Goal: Task Accomplishment & Management: Use online tool/utility

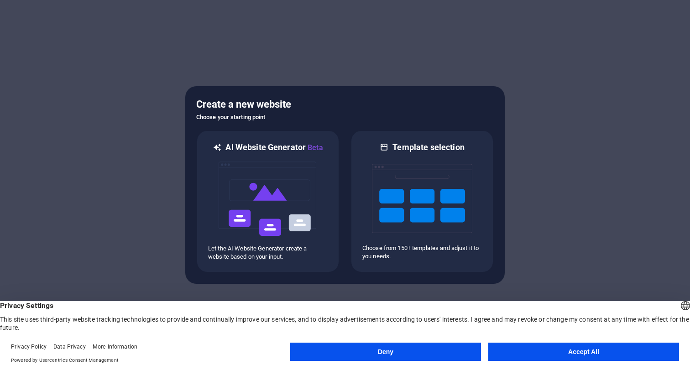
click at [515, 353] on button "Accept All" at bounding box center [583, 352] width 191 height 18
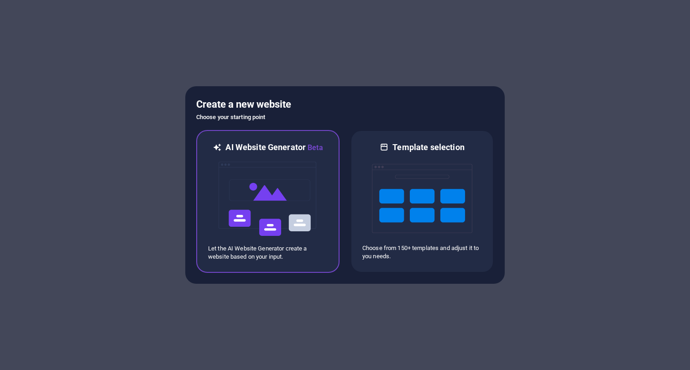
click at [282, 259] on p "Let the AI Website Generator create a website based on your input." at bounding box center [267, 252] width 119 height 16
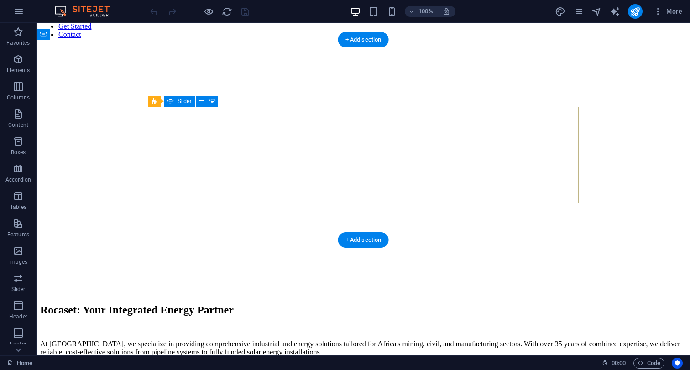
scroll to position [904, 0]
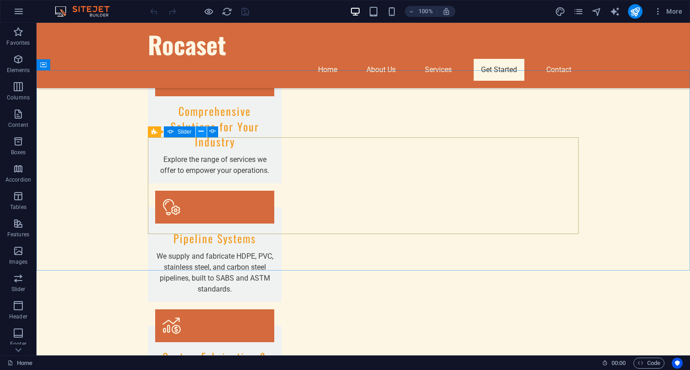
click at [200, 132] on icon at bounding box center [200, 132] width 5 height 10
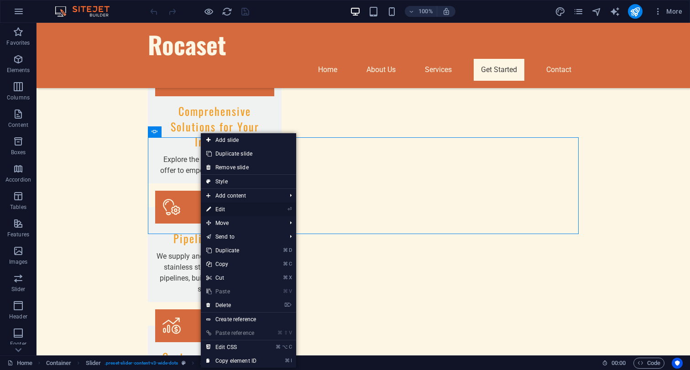
click at [226, 206] on link "⏎ Edit" at bounding box center [231, 210] width 61 height 14
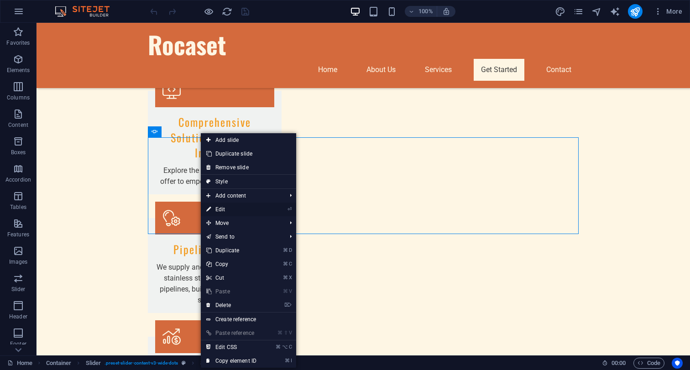
scroll to position [926, 0]
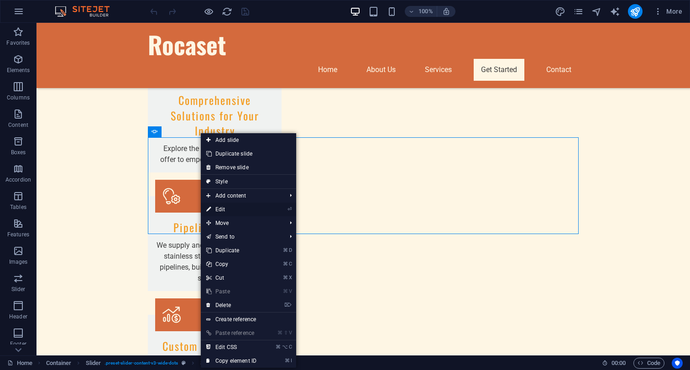
select select "ms"
select select "s"
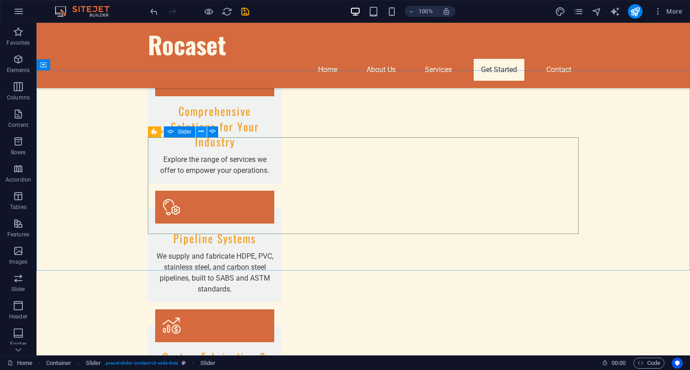
click at [197, 133] on button at bounding box center [201, 131] width 11 height 11
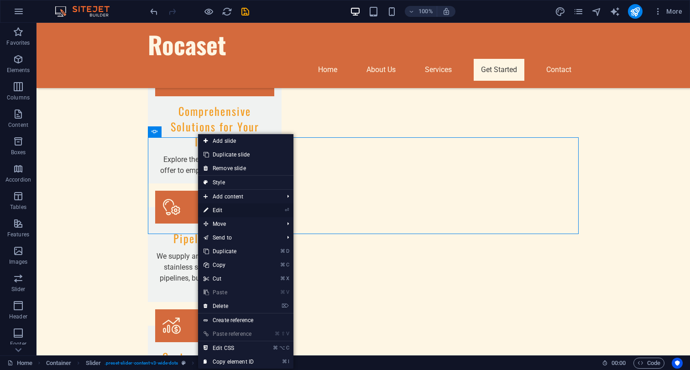
click at [228, 209] on link "⏎ Edit" at bounding box center [228, 210] width 61 height 14
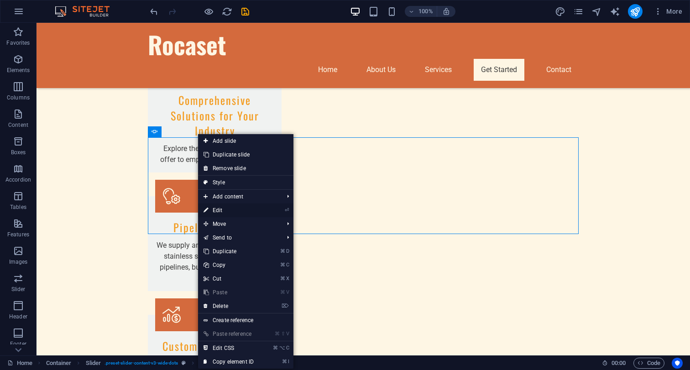
select select "ms"
select select "s"
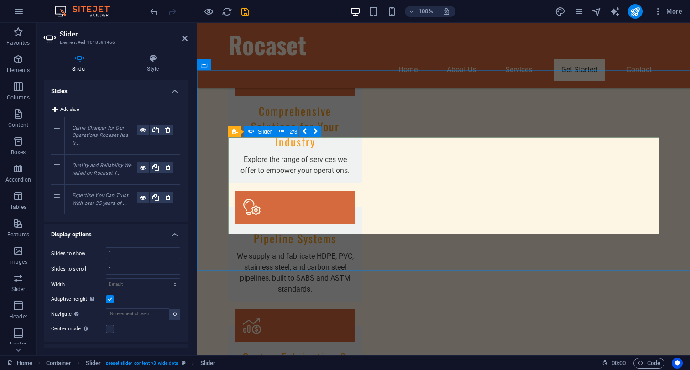
click at [68, 110] on span "Add slide" at bounding box center [69, 109] width 19 height 11
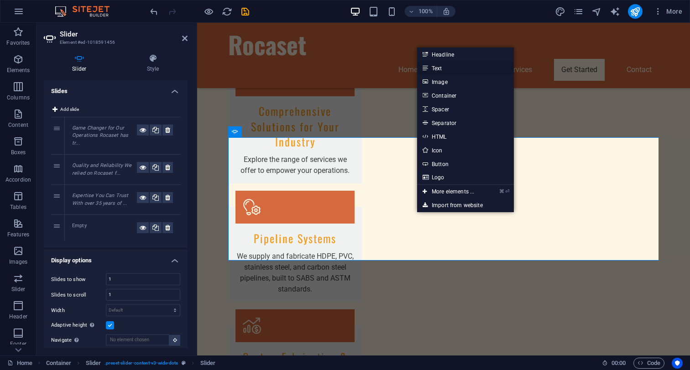
click at [450, 68] on link "Text" at bounding box center [465, 68] width 97 height 14
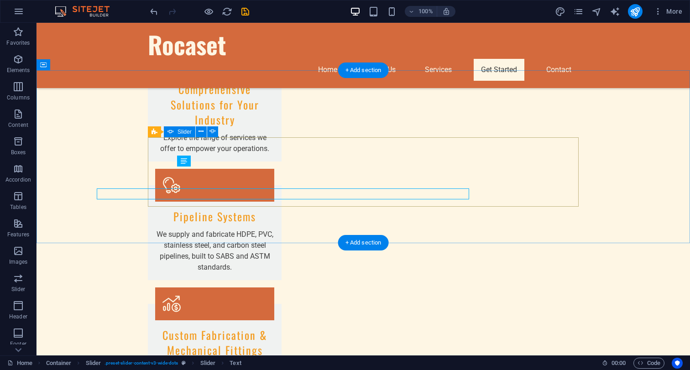
scroll to position [904, 0]
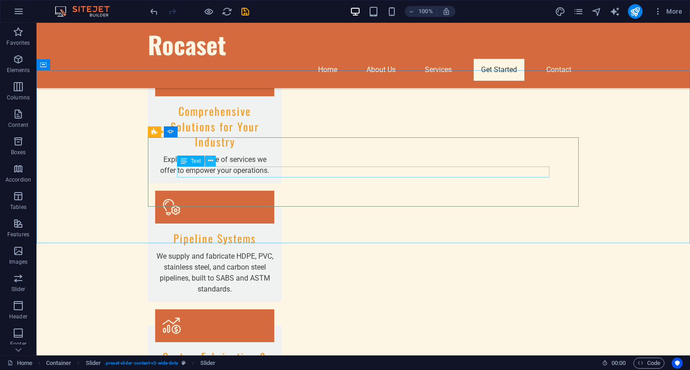
click at [209, 163] on icon at bounding box center [210, 161] width 5 height 10
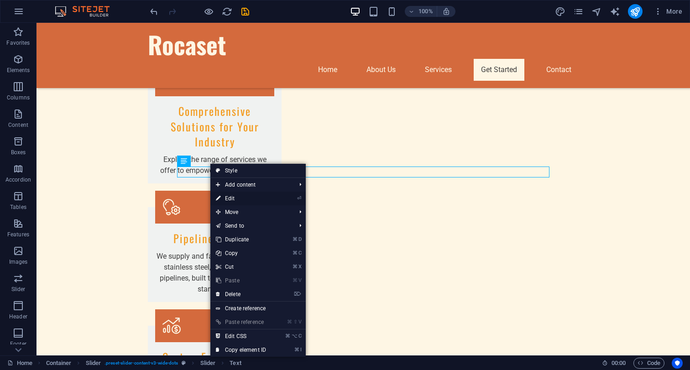
click at [244, 199] on link "⏎ Edit" at bounding box center [240, 199] width 61 height 14
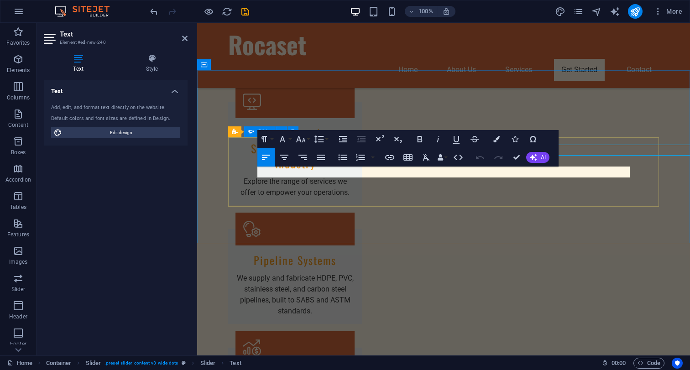
scroll to position [926, 0]
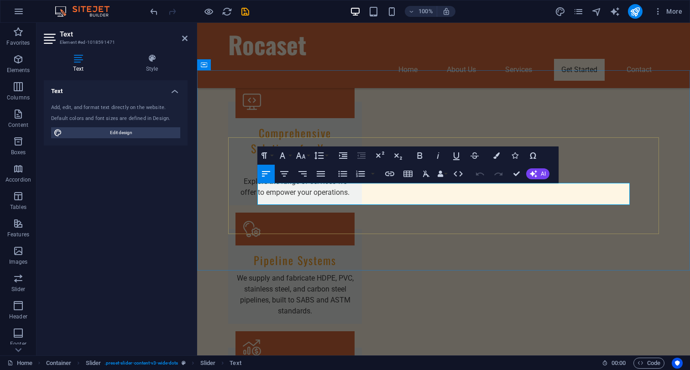
scroll to position [926, 0]
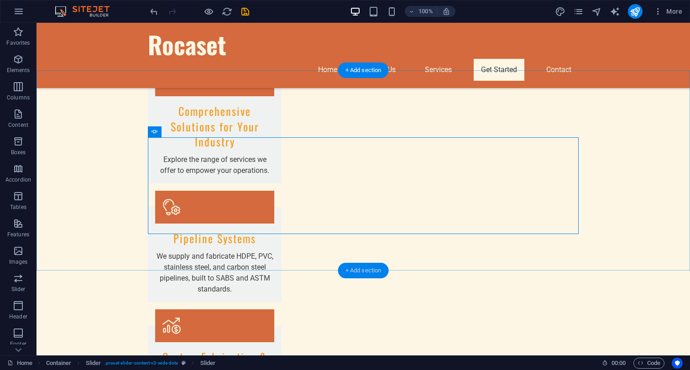
click at [354, 271] on div "+ Add section" at bounding box center [363, 271] width 51 height 16
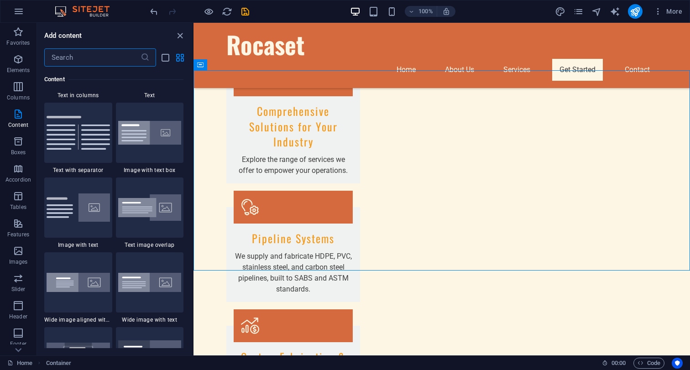
scroll to position [1663, 0]
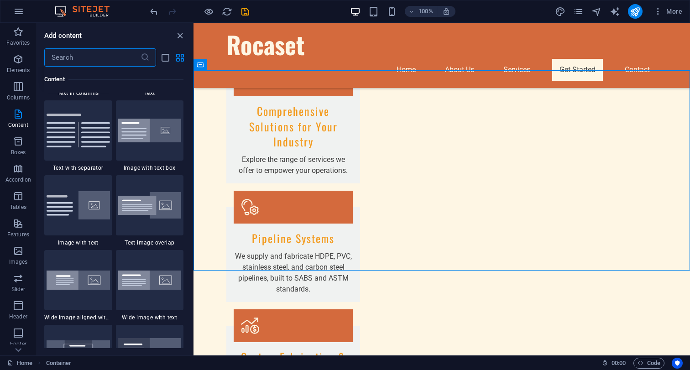
click at [87, 86] on div at bounding box center [78, 56] width 68 height 60
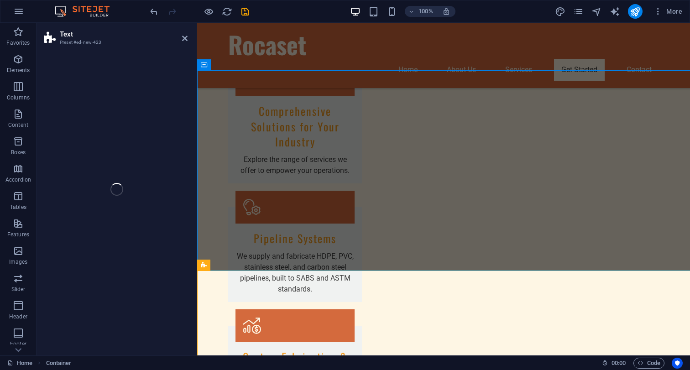
select select "rem"
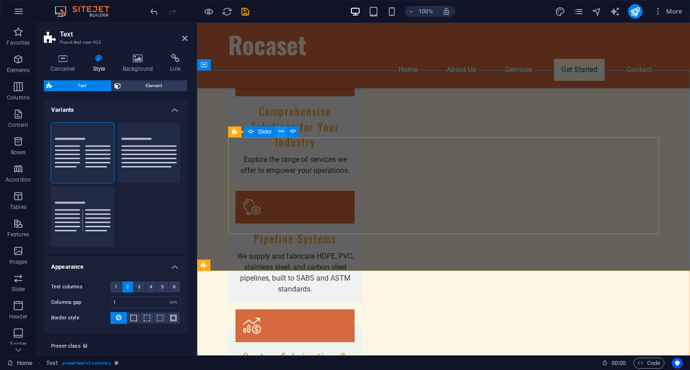
click at [283, 131] on icon at bounding box center [281, 132] width 5 height 10
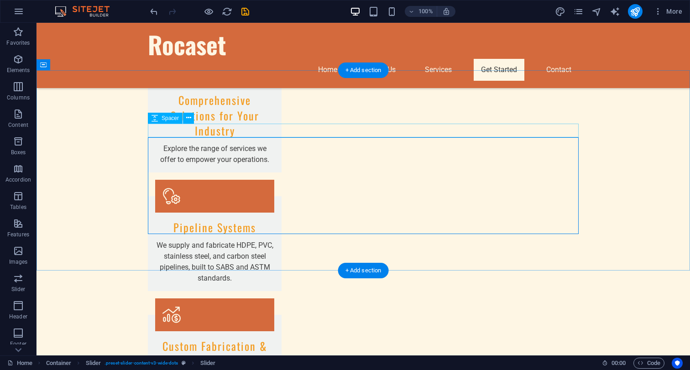
scroll to position [904, 0]
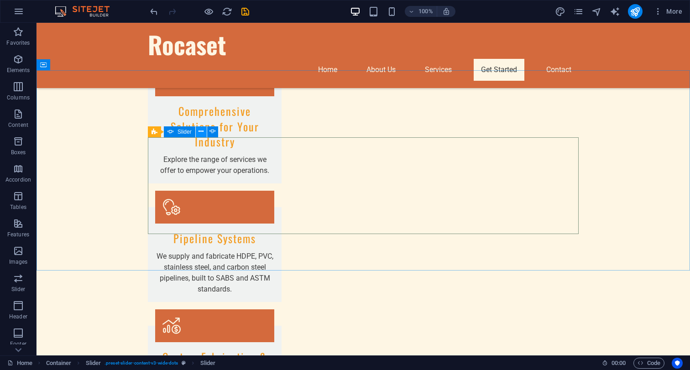
click at [199, 131] on icon at bounding box center [200, 132] width 5 height 10
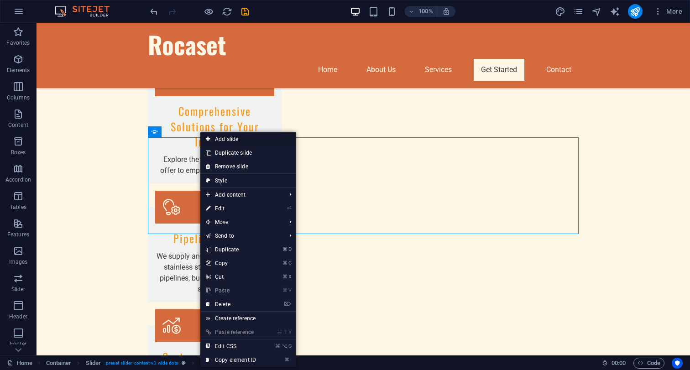
click at [234, 140] on link "Add slide" at bounding box center [247, 139] width 95 height 14
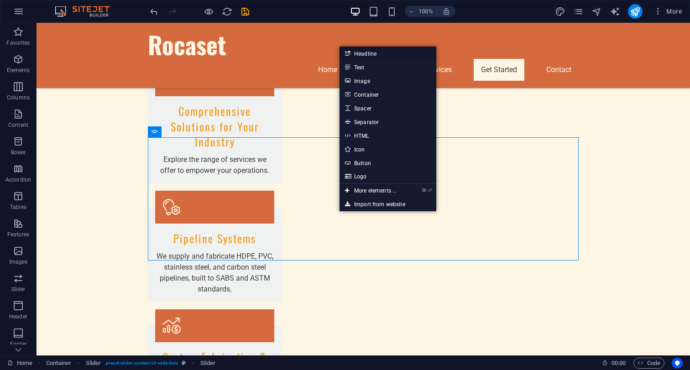
click at [390, 56] on link "Headline" at bounding box center [387, 54] width 97 height 14
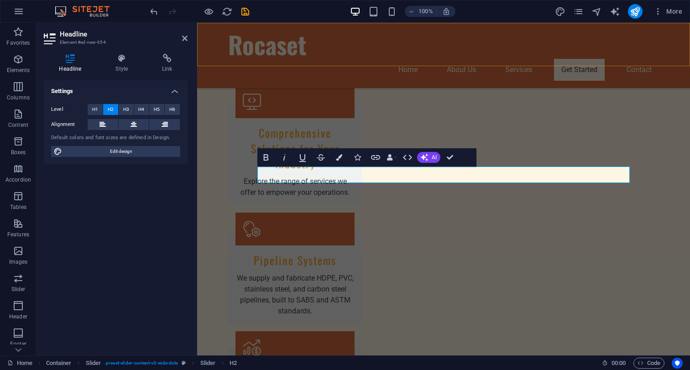
scroll to position [926, 0]
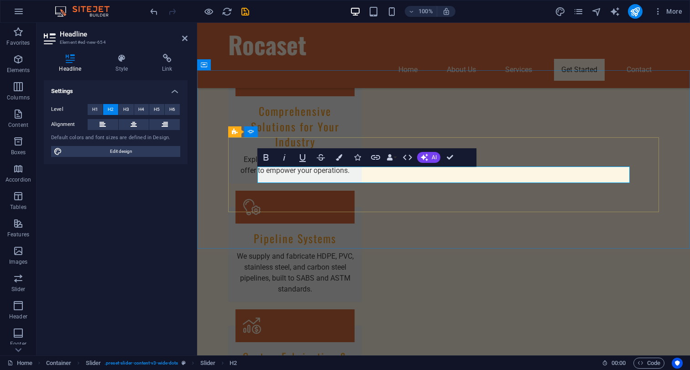
drag, startPoint x: 421, startPoint y: 174, endPoint x: 376, endPoint y: 175, distance: 44.7
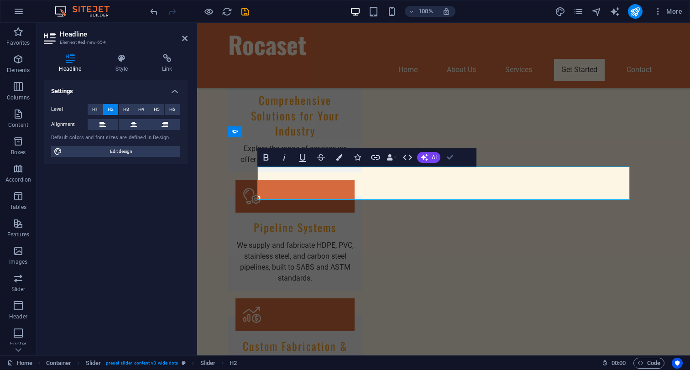
scroll to position [904, 0]
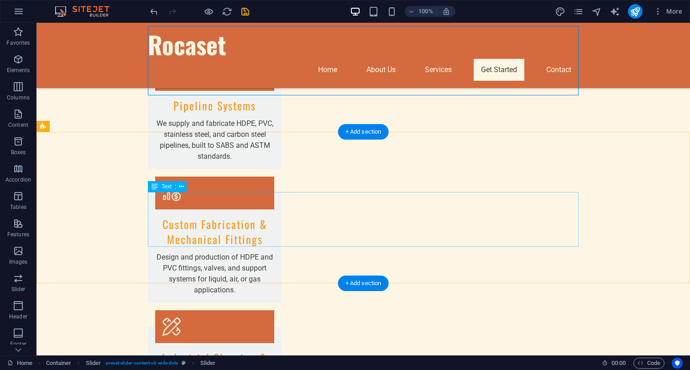
scroll to position [1057, 0]
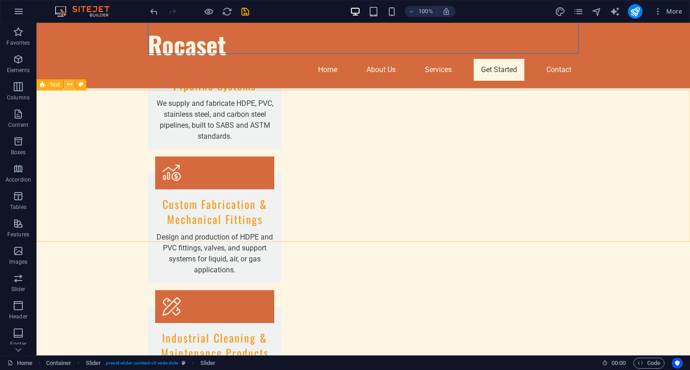
click at [72, 86] on button at bounding box center [69, 84] width 11 height 11
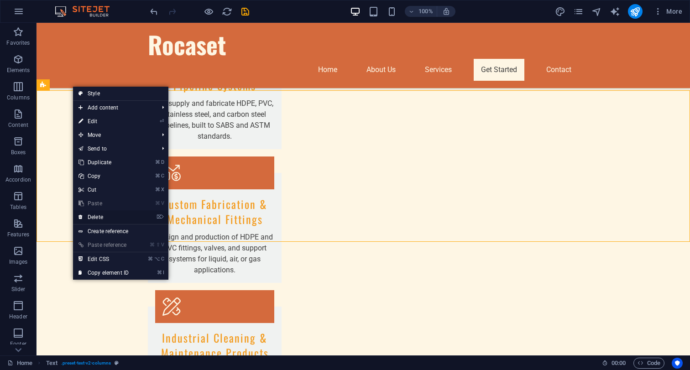
click at [107, 216] on link "⌦ Delete" at bounding box center [103, 217] width 61 height 14
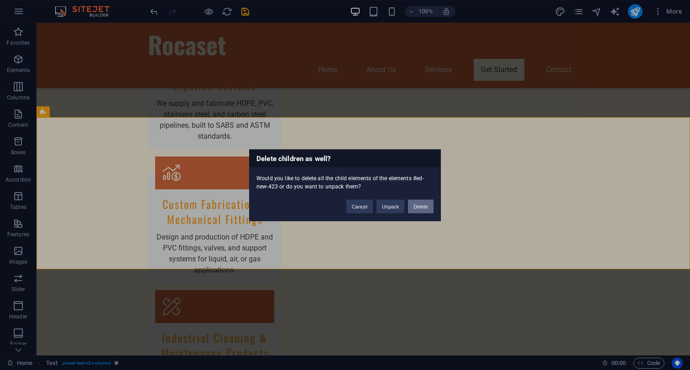
click at [424, 207] on button "Delete" at bounding box center [421, 206] width 26 height 14
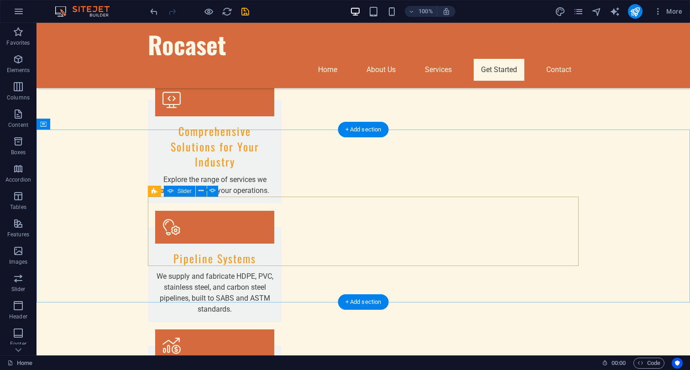
scroll to position [847, 0]
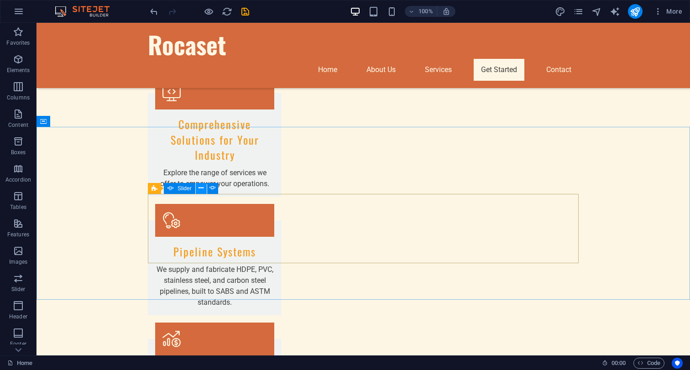
click at [199, 189] on icon at bounding box center [200, 188] width 5 height 10
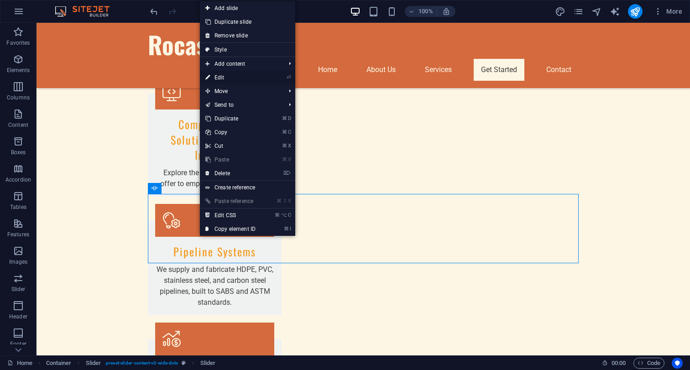
click at [236, 76] on link "⏎ Edit" at bounding box center [230, 78] width 61 height 14
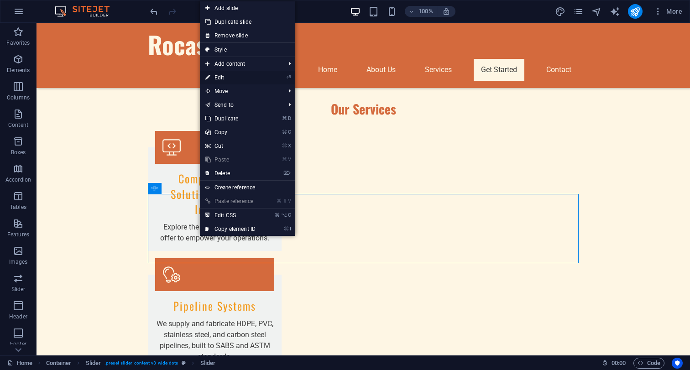
select select "ms"
select select "s"
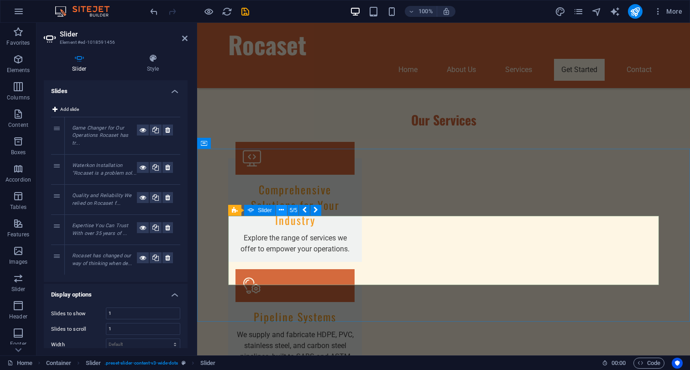
click at [280, 214] on icon at bounding box center [281, 210] width 5 height 10
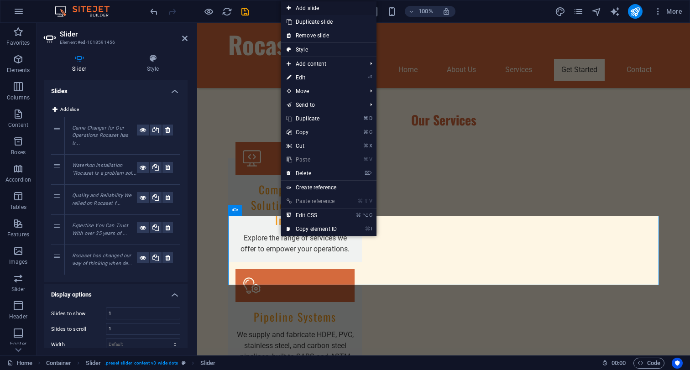
click at [322, 7] on link "Add slide" at bounding box center [328, 8] width 95 height 14
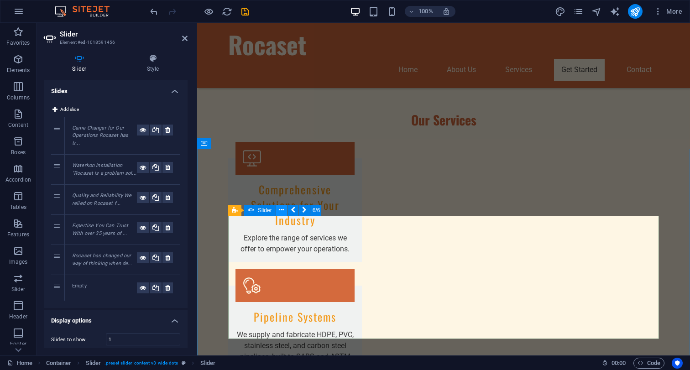
click at [279, 213] on button at bounding box center [281, 210] width 11 height 11
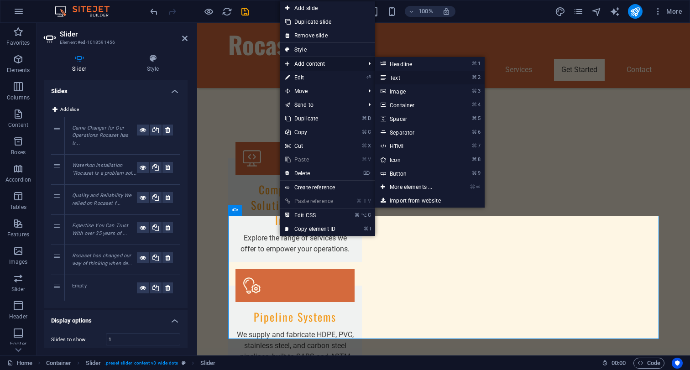
click at [404, 80] on link "⌘ 2 Text" at bounding box center [412, 78] width 75 height 14
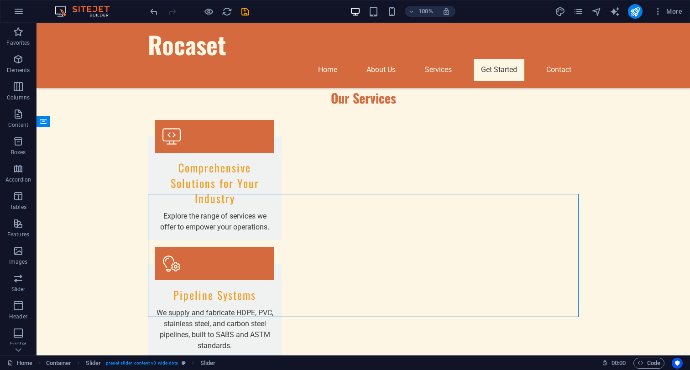
select select "ms"
select select "s"
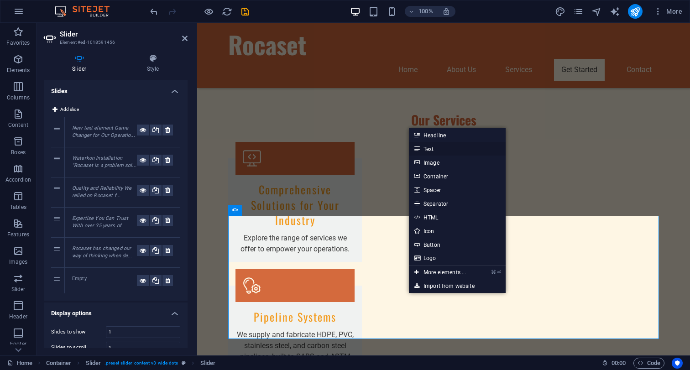
click at [442, 150] on link "Text" at bounding box center [457, 149] width 97 height 14
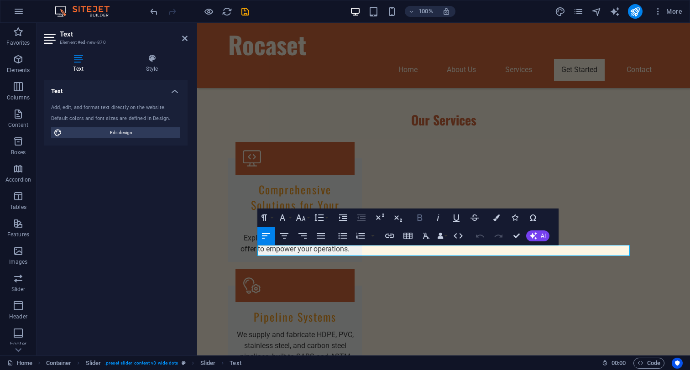
click at [420, 219] on icon "button" at bounding box center [419, 217] width 11 height 11
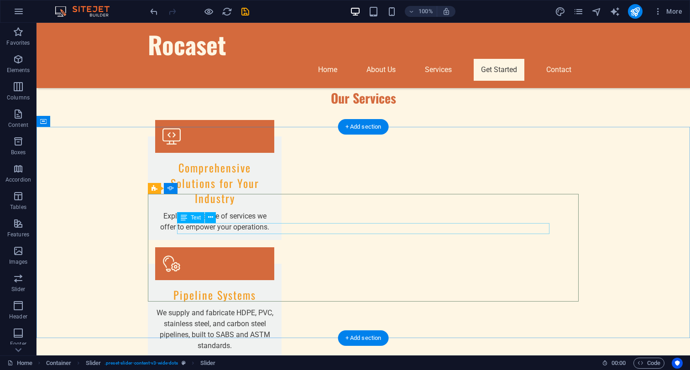
click at [211, 218] on icon at bounding box center [210, 218] width 5 height 10
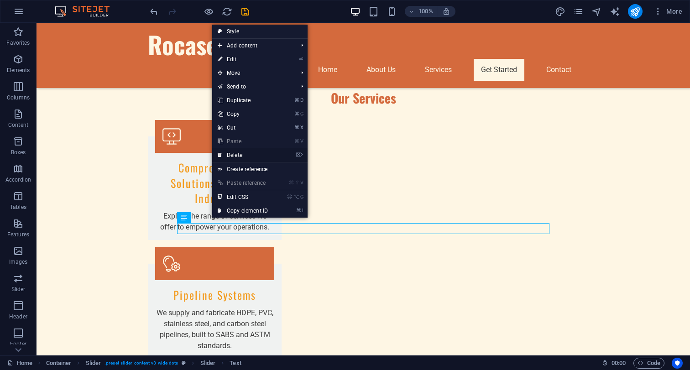
click at [259, 158] on link "⌦ Delete" at bounding box center [242, 155] width 61 height 14
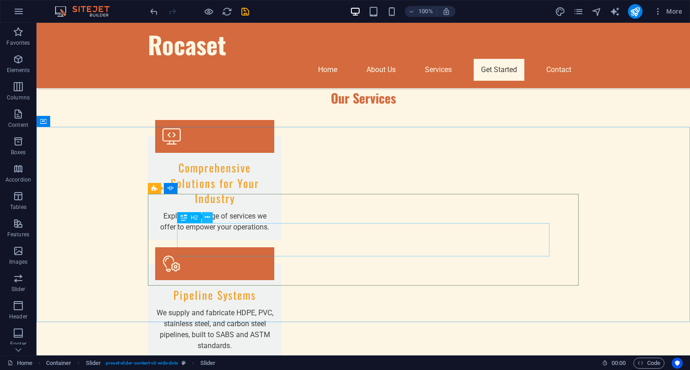
click at [207, 220] on icon at bounding box center [207, 218] width 5 height 10
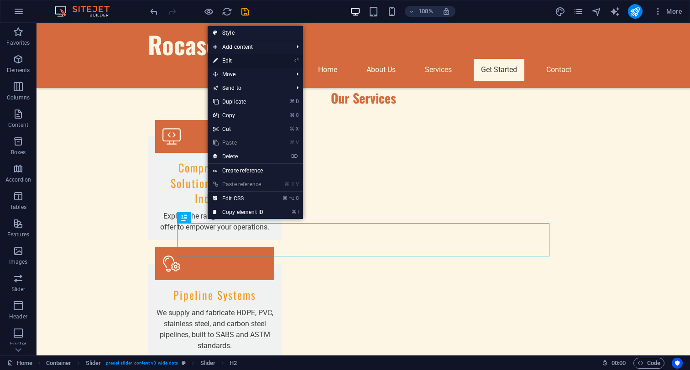
click at [257, 59] on link "⏎ Edit" at bounding box center [238, 61] width 61 height 14
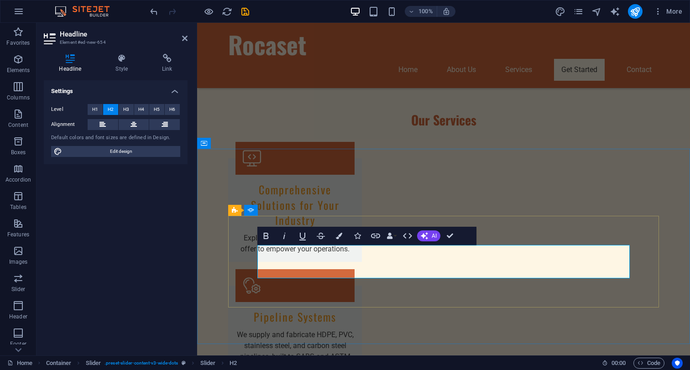
drag, startPoint x: 371, startPoint y: 251, endPoint x: 385, endPoint y: 282, distance: 34.1
click at [304, 240] on icon "button" at bounding box center [302, 235] width 11 height 11
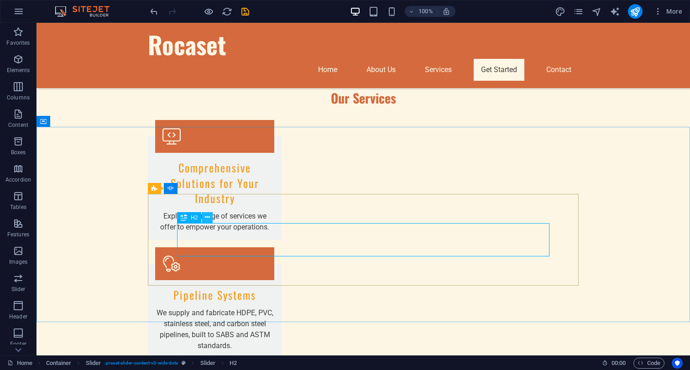
click at [207, 216] on icon at bounding box center [207, 218] width 5 height 10
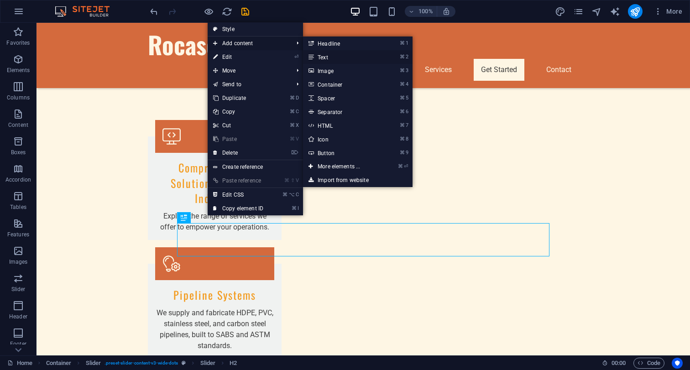
click at [322, 57] on link "⌘ 2 Text" at bounding box center [340, 57] width 75 height 14
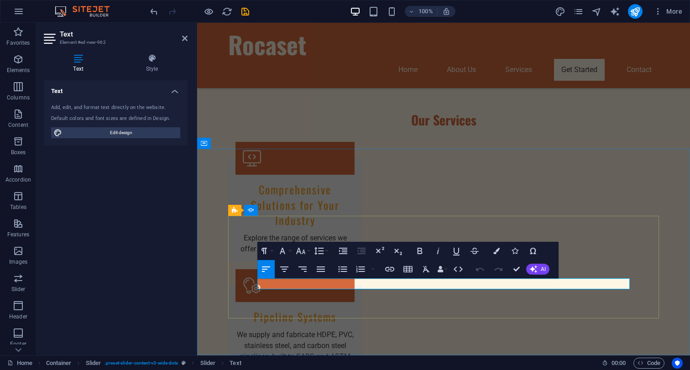
drag, startPoint x: 384, startPoint y: 287, endPoint x: 257, endPoint y: 279, distance: 127.1
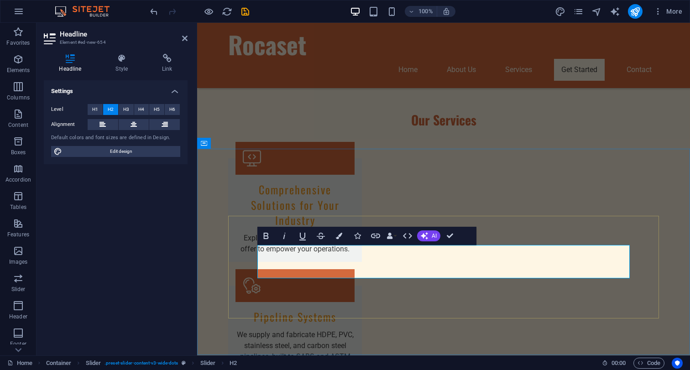
drag, startPoint x: 374, startPoint y: 254, endPoint x: 374, endPoint y: 275, distance: 21.5
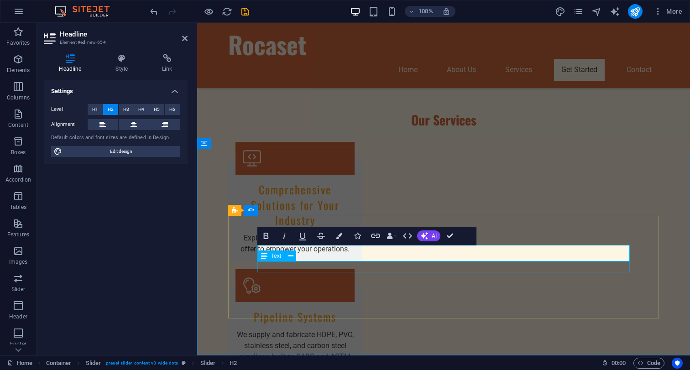
select select "ms"
select select "s"
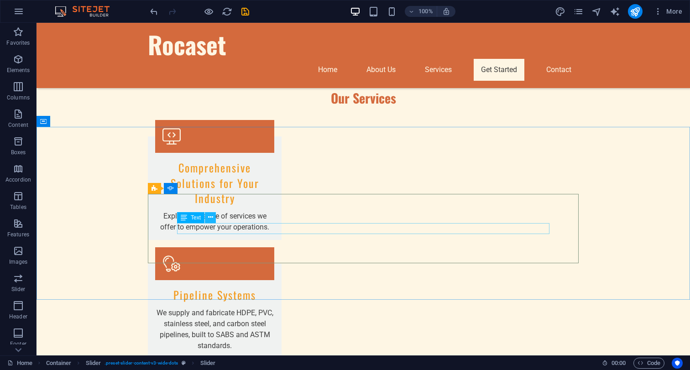
click at [211, 217] on icon at bounding box center [210, 218] width 5 height 10
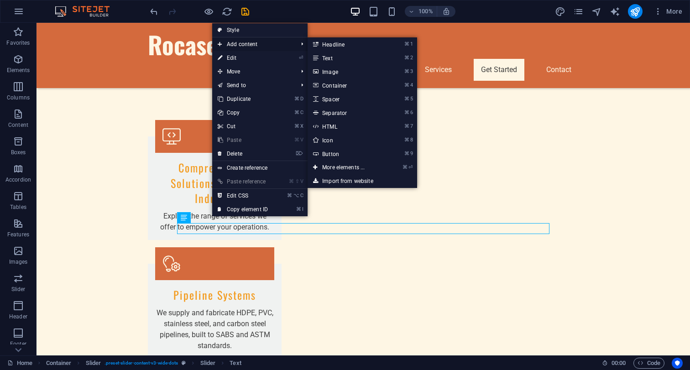
click at [282, 45] on span "Add content" at bounding box center [253, 44] width 82 height 14
click at [317, 46] on icon at bounding box center [315, 44] width 5 height 14
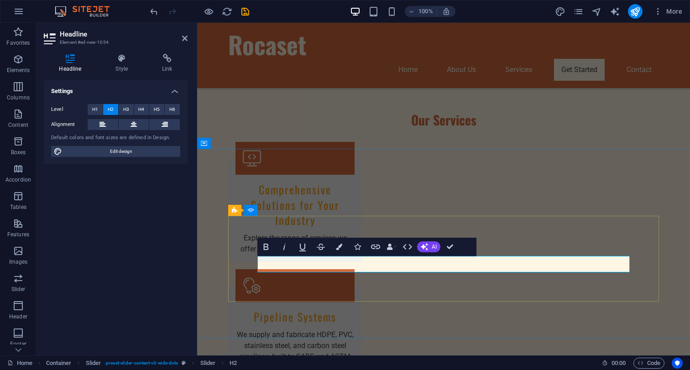
drag, startPoint x: 359, startPoint y: 265, endPoint x: 258, endPoint y: 259, distance: 101.5
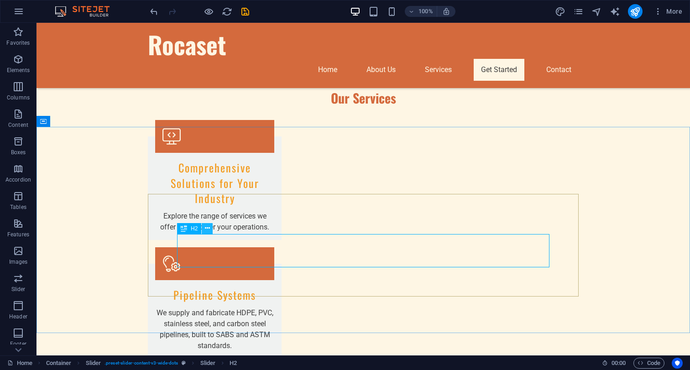
click at [209, 232] on icon at bounding box center [207, 228] width 5 height 10
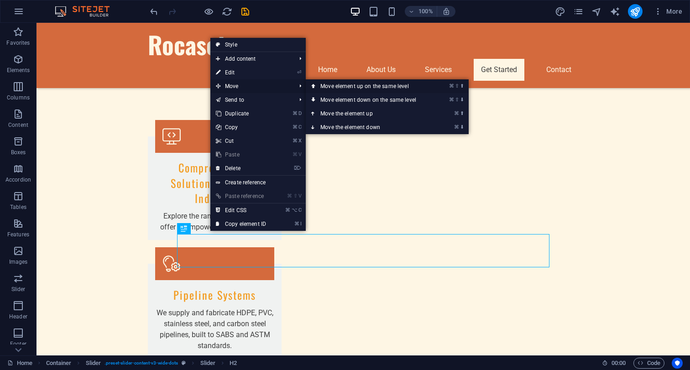
click at [329, 86] on link "⌘ ⇧ ⬆ Move element up on the same level" at bounding box center [370, 86] width 129 height 14
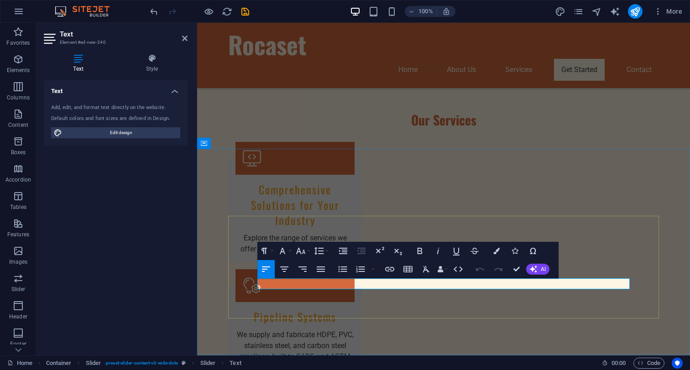
drag, startPoint x: 485, startPoint y: 285, endPoint x: 624, endPoint y: 288, distance: 139.6
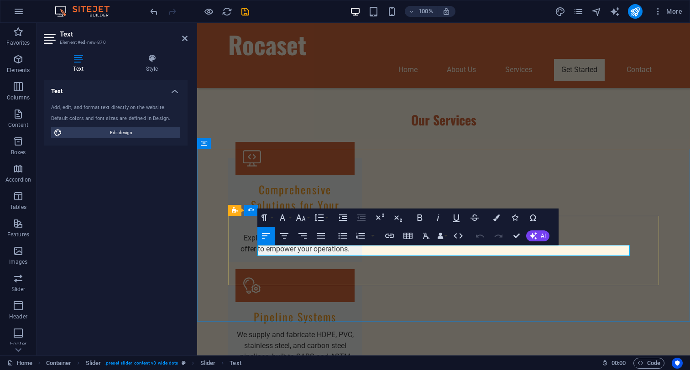
drag, startPoint x: 479, startPoint y: 251, endPoint x: 612, endPoint y: 249, distance: 132.8
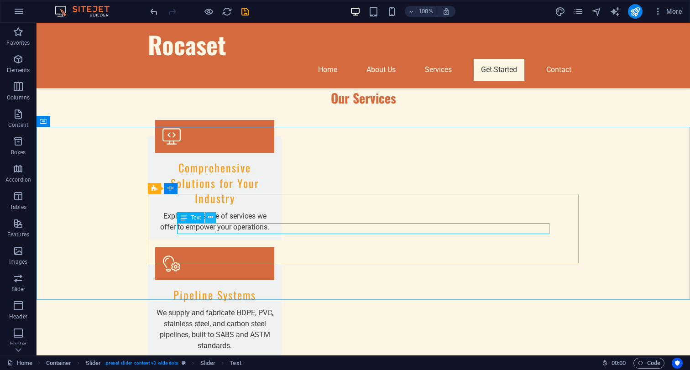
click at [207, 219] on button at bounding box center [210, 217] width 11 height 11
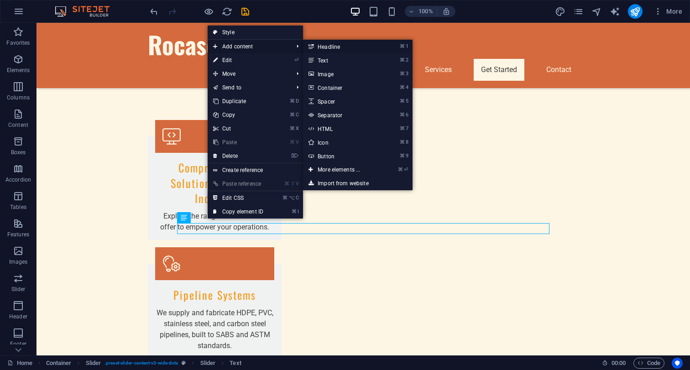
click at [334, 49] on link "⌘ 1 Headline" at bounding box center [340, 47] width 75 height 14
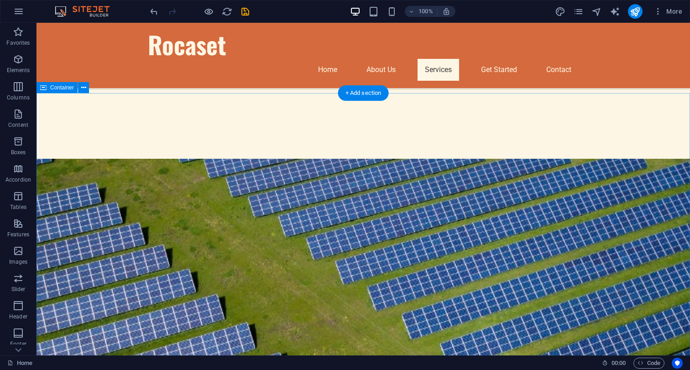
scroll to position [450, 0]
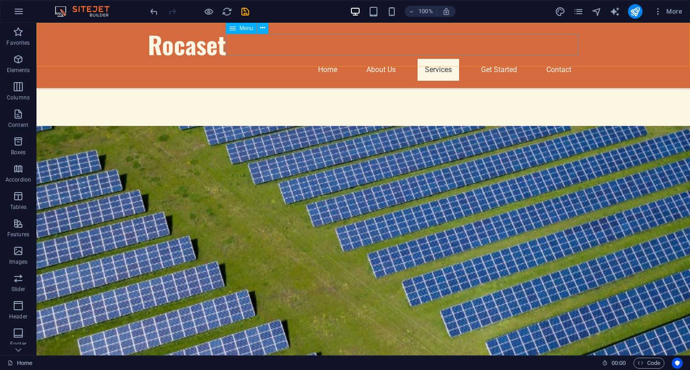
click at [555, 59] on nav "Home About Us Services Get Started Contact" at bounding box center [363, 70] width 431 height 22
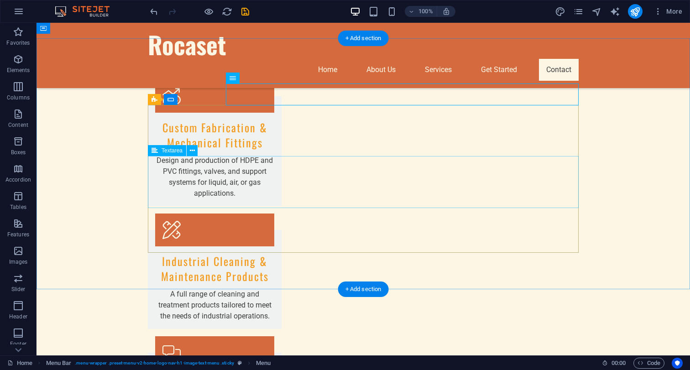
scroll to position [1131, 0]
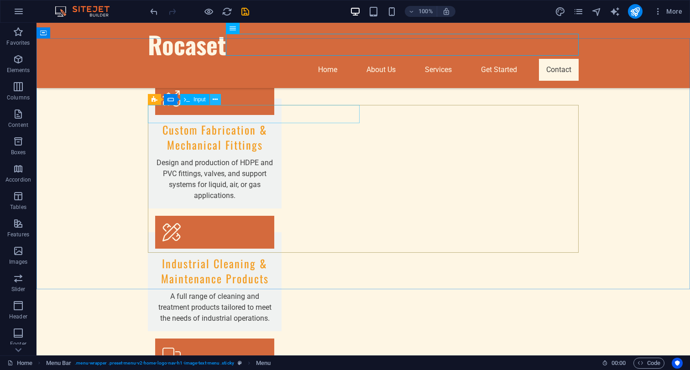
click at [214, 101] on icon at bounding box center [215, 100] width 5 height 10
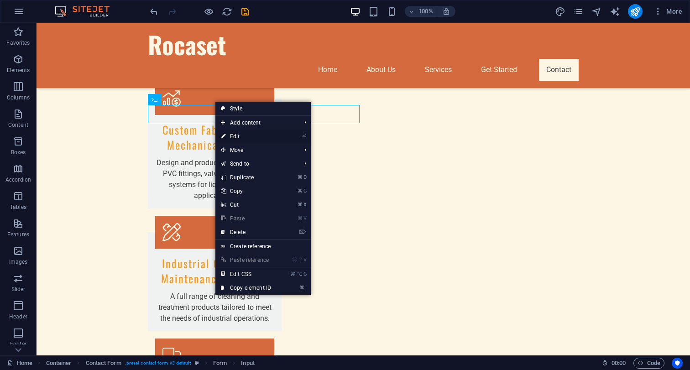
click at [231, 137] on link "⏎ Edit" at bounding box center [245, 137] width 61 height 14
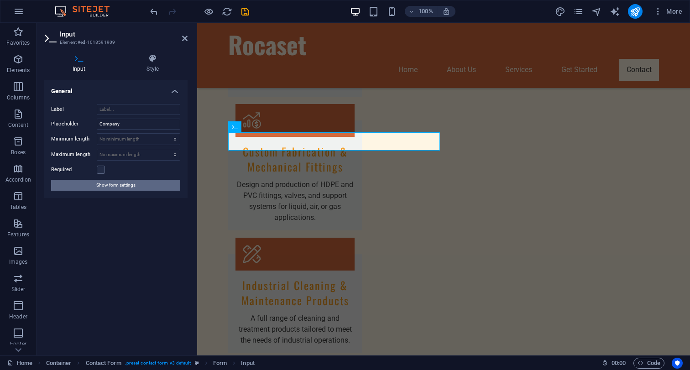
click at [125, 185] on span "Show form settings" at bounding box center [115, 185] width 39 height 11
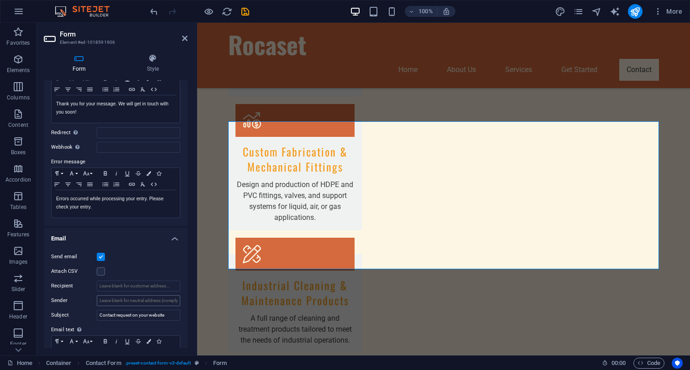
scroll to position [0, 0]
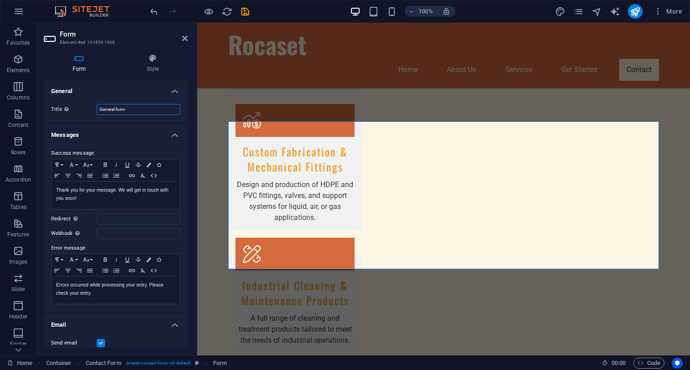
drag, startPoint x: 139, startPoint y: 112, endPoint x: 77, endPoint y: 105, distance: 62.4
click at [97, 105] on input "General form" at bounding box center [138, 109] width 83 height 11
click at [132, 105] on input "Inquiries from Website" at bounding box center [138, 109] width 83 height 11
click at [130, 109] on input "Inquiries from Website" at bounding box center [138, 109] width 83 height 11
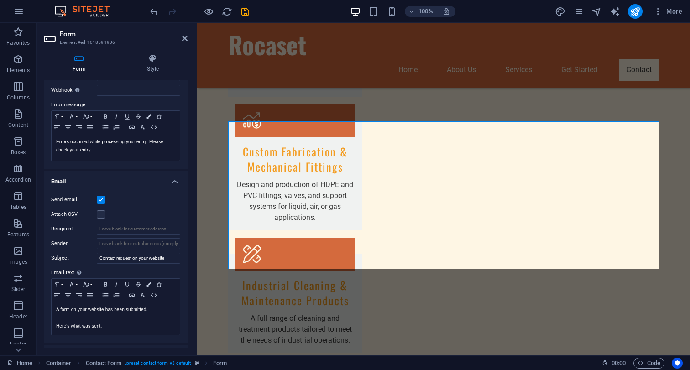
scroll to position [141, 0]
type input "Inquiries from Enrique's Website"
click at [115, 152] on p "Errors occurred while processing your entry. Please check your entry." at bounding box center [115, 148] width 119 height 16
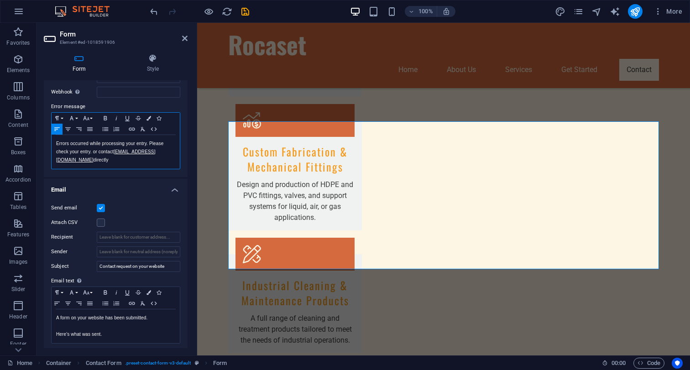
click at [93, 151] on p "Errors occurred while processing your entry. Please check your entry. or contac…" at bounding box center [115, 152] width 119 height 25
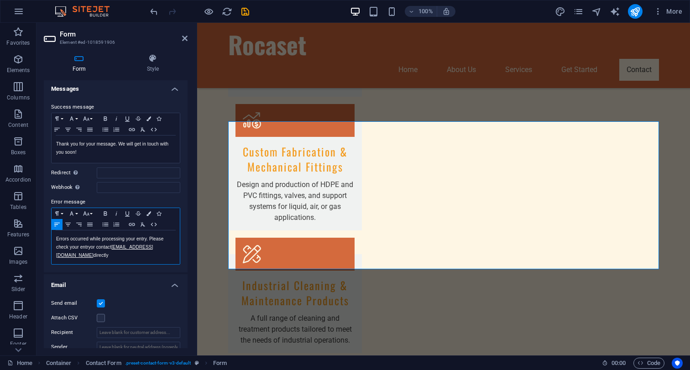
scroll to position [0, 0]
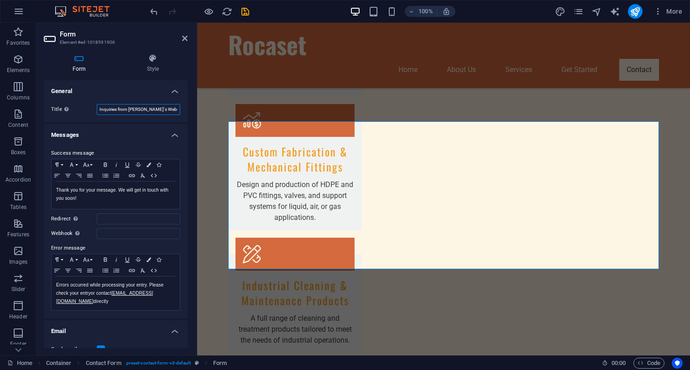
click at [170, 111] on input "Inquiries from Enrique's Website" at bounding box center [138, 109] width 83 height 11
drag, startPoint x: 149, startPoint y: 109, endPoint x: 130, endPoint y: 108, distance: 19.2
click at [130, 108] on input "Inquiries from Enrique's Website" at bounding box center [138, 109] width 83 height 11
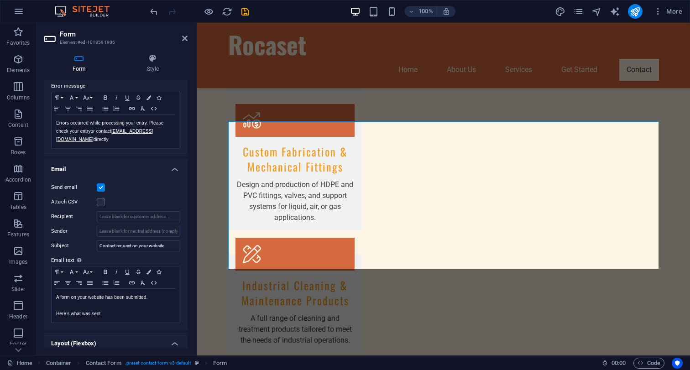
scroll to position [243, 0]
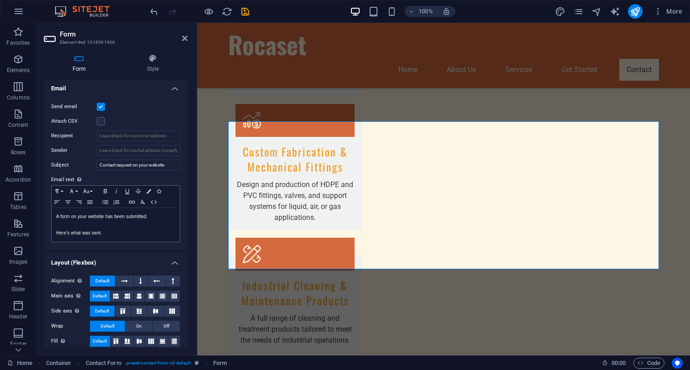
type input "Inquiries from Website"
click at [126, 221] on p at bounding box center [115, 225] width 119 height 8
click at [118, 229] on p "Here's what was sent." at bounding box center [115, 233] width 119 height 8
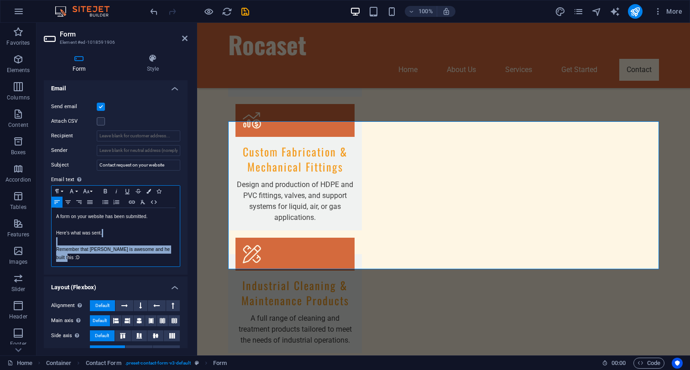
drag, startPoint x: 176, startPoint y: 243, endPoint x: 52, endPoint y: 239, distance: 123.7
click at [52, 239] on div "A form on your website has been submitted. Here's what was sent. Remember that …" at bounding box center [116, 237] width 128 height 58
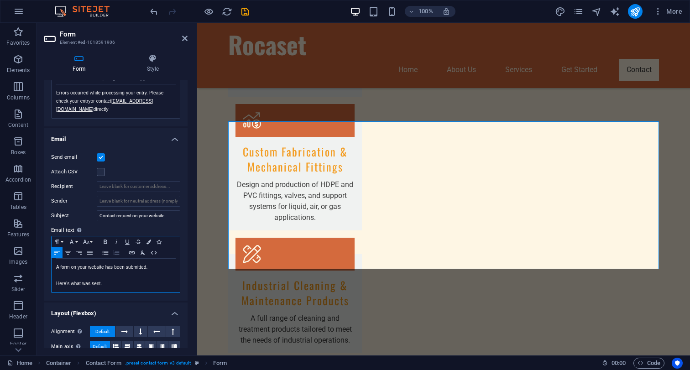
scroll to position [177, 0]
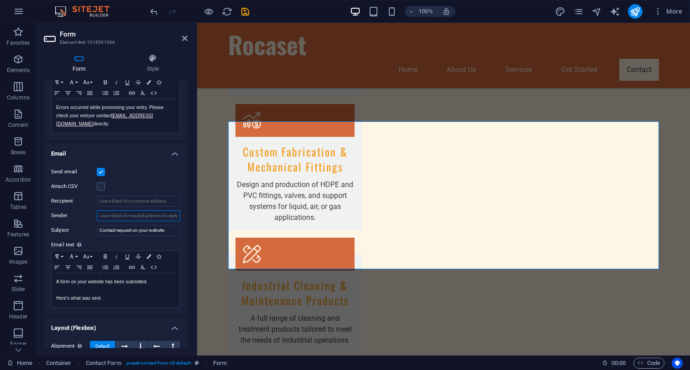
click at [144, 210] on input "Sender" at bounding box center [138, 215] width 83 height 11
click at [176, 150] on h4 "Email" at bounding box center [116, 151] width 144 height 16
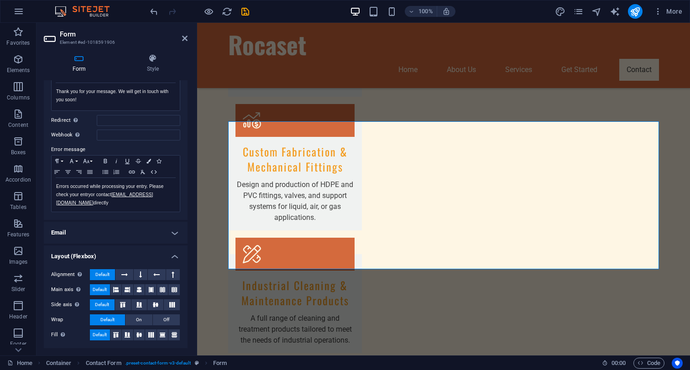
scroll to position [92, 0]
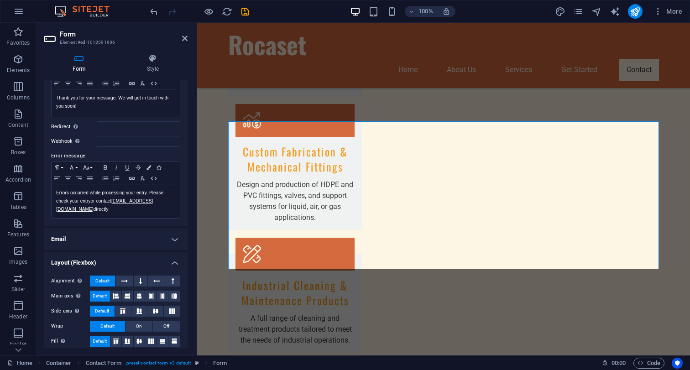
click at [177, 255] on h4 "Layout (Flexbox)" at bounding box center [116, 260] width 144 height 16
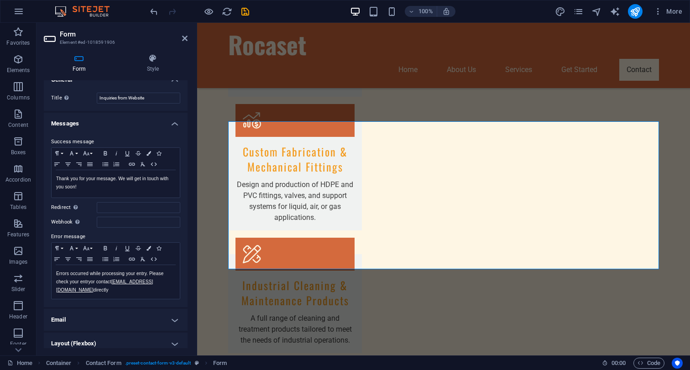
click at [174, 126] on h4 "Messages" at bounding box center [116, 121] width 144 height 16
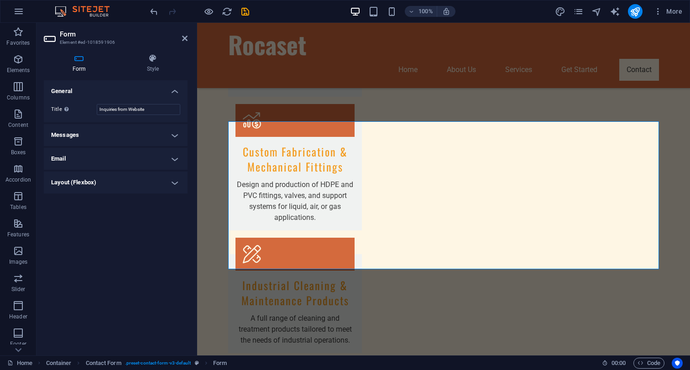
click at [177, 89] on h4 "General" at bounding box center [116, 88] width 144 height 16
click at [182, 41] on header "Form Element #ed-1018591906" at bounding box center [116, 35] width 144 height 24
click at [184, 39] on icon at bounding box center [184, 38] width 5 height 7
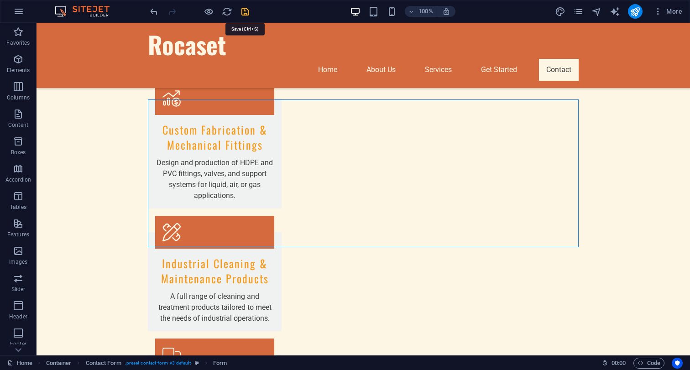
click at [244, 11] on icon "save" at bounding box center [245, 11] width 10 height 10
checkbox input "false"
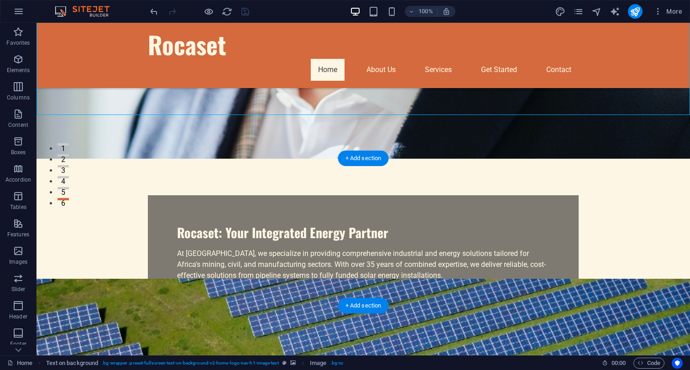
scroll to position [156, 0]
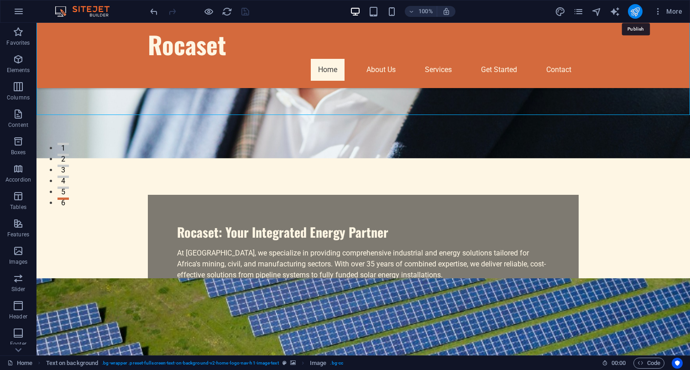
click at [638, 13] on icon "publish" at bounding box center [634, 11] width 10 height 10
